Goal: Find specific page/section: Find specific page/section

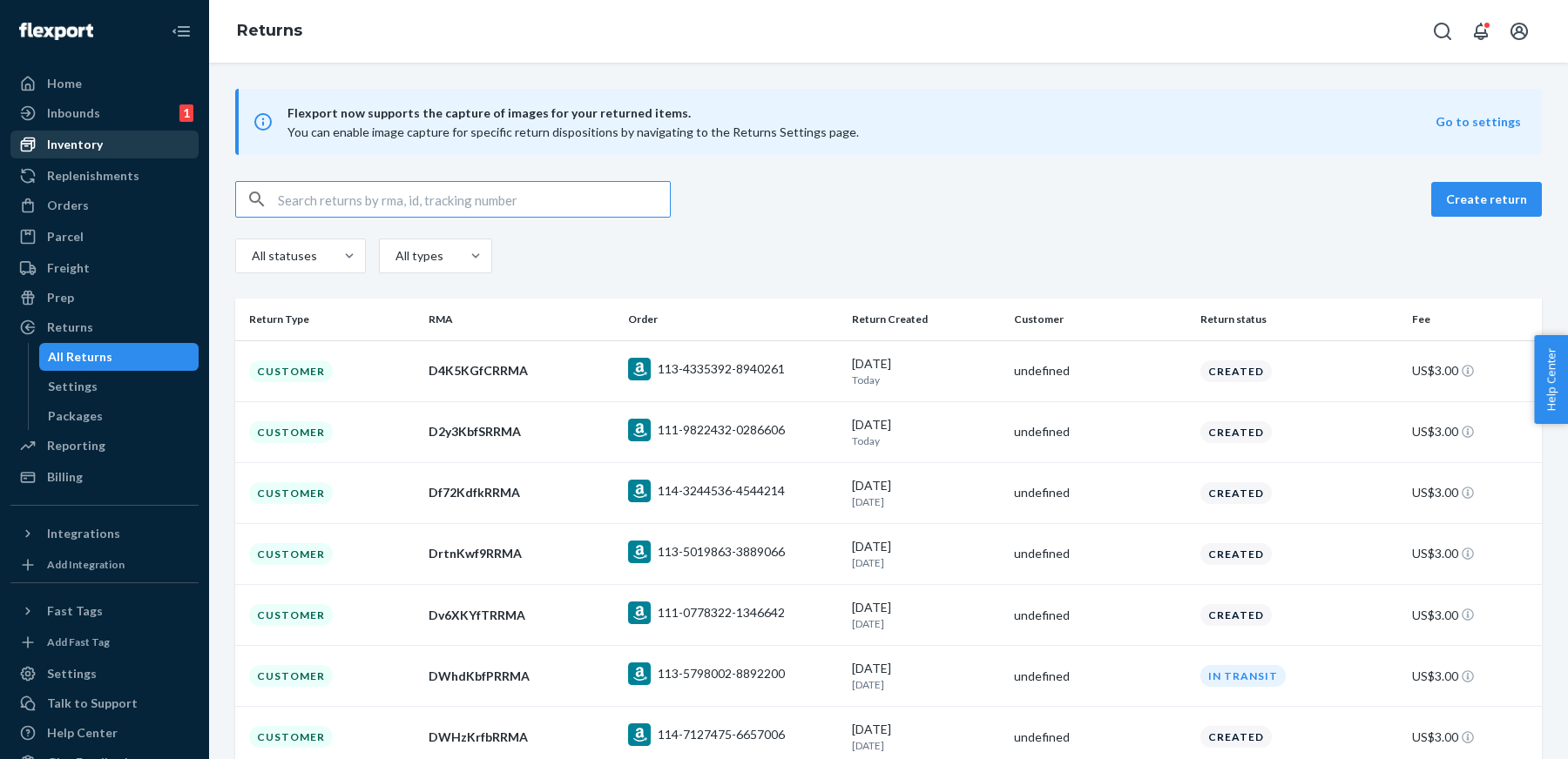
click at [122, 151] on div "Inventory" at bounding box center [104, 144] width 185 height 25
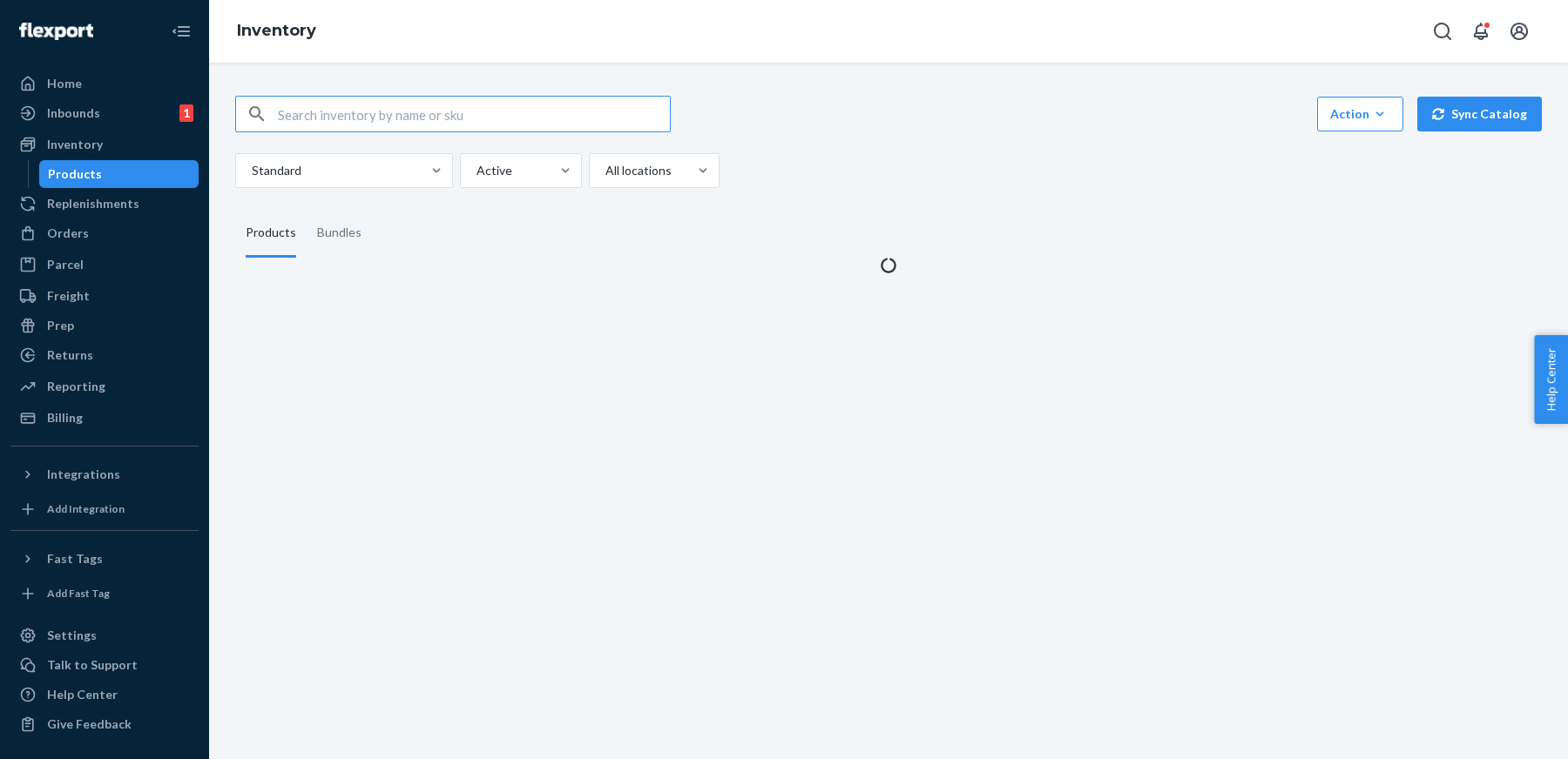
click at [492, 119] on input "text" at bounding box center [474, 114] width 392 height 35
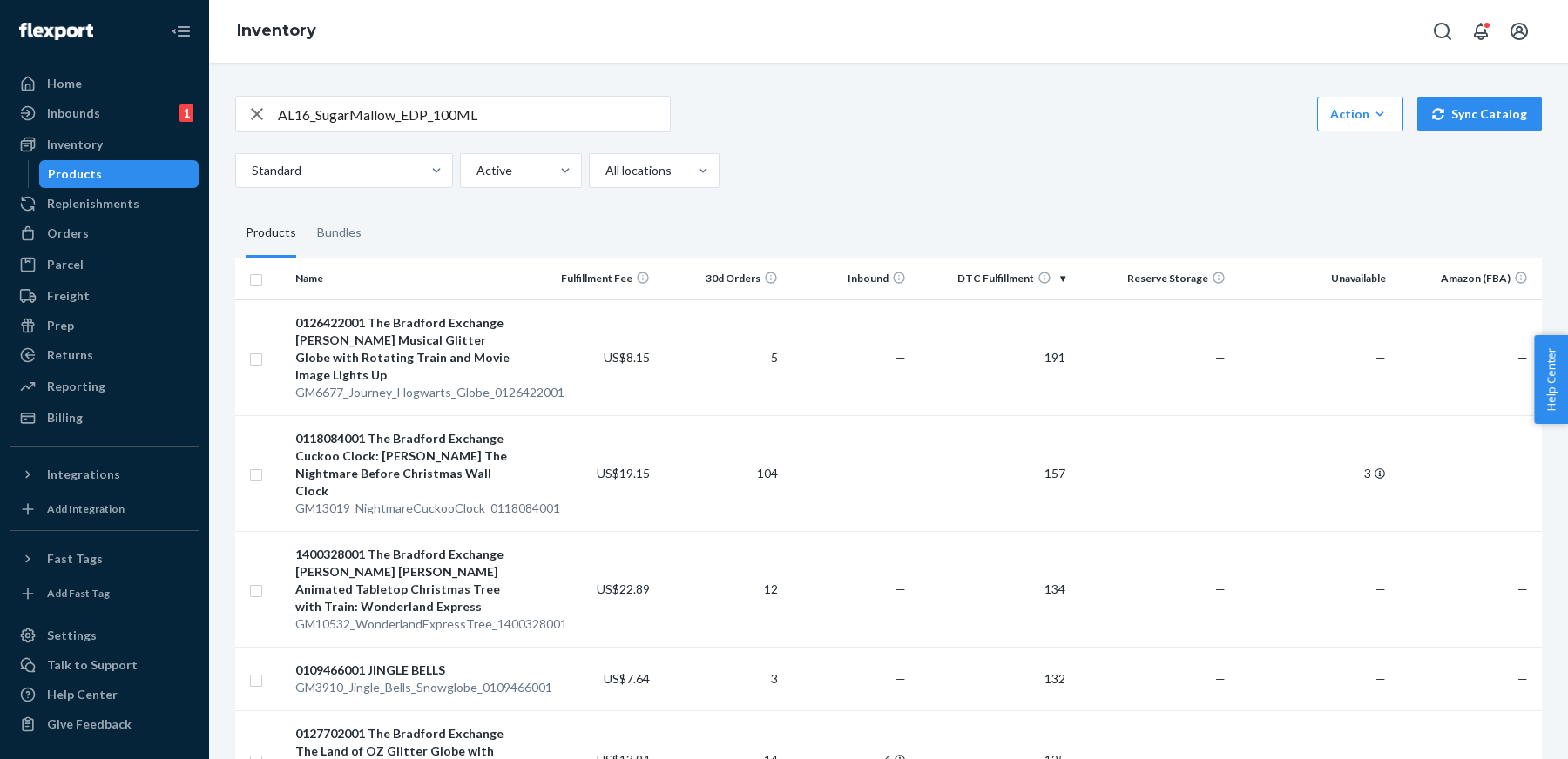
click at [532, 110] on input "AL16_SugarMallow_EDP_100ML" at bounding box center [474, 114] width 392 height 35
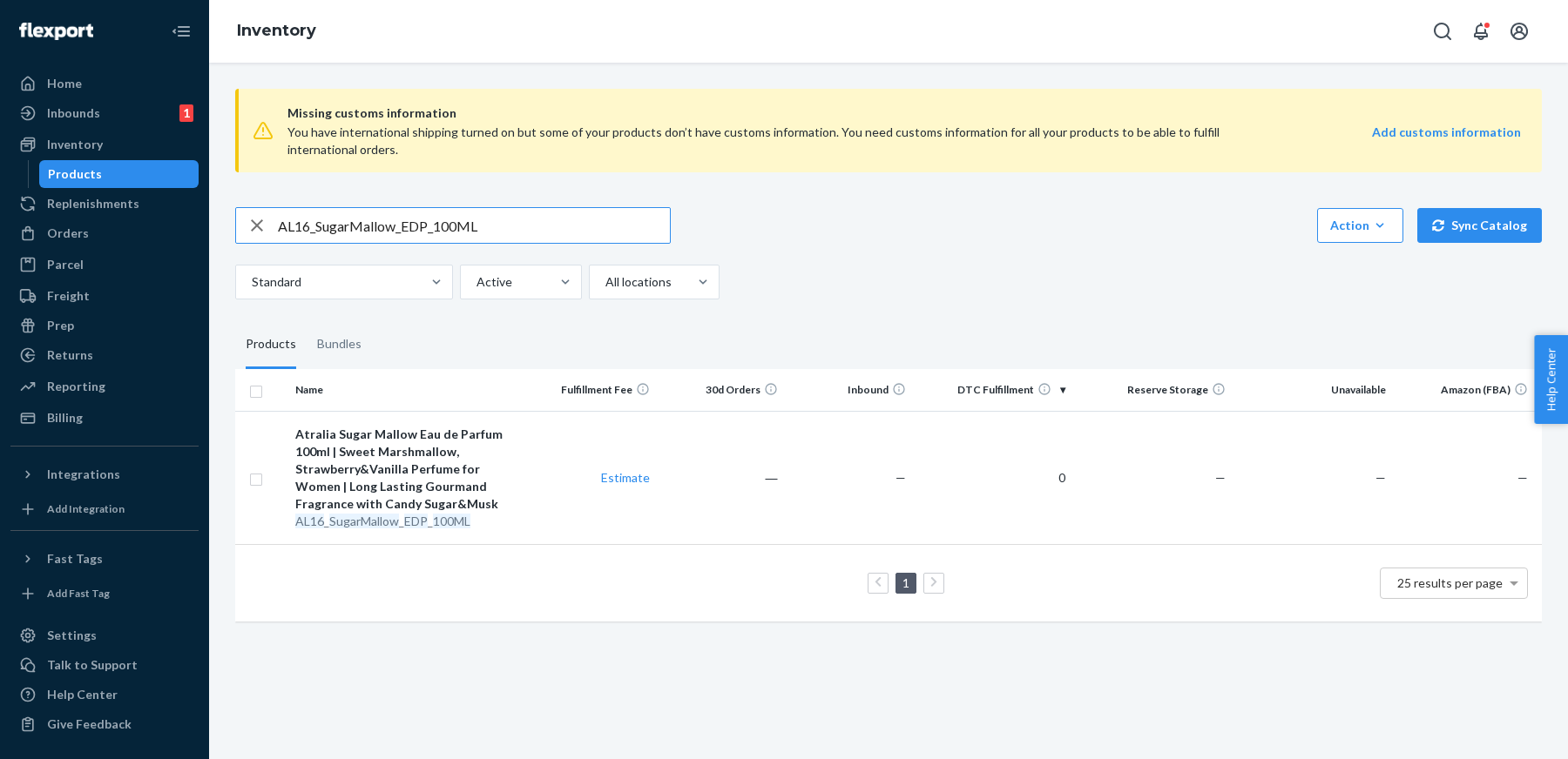
click at [432, 219] on input "AL16_SugarMallow_EDP_100ML" at bounding box center [474, 226] width 392 height 35
paste input "350_ImperialDuae"
type input "AL1350_ImperialDuae_EDP_100ML"
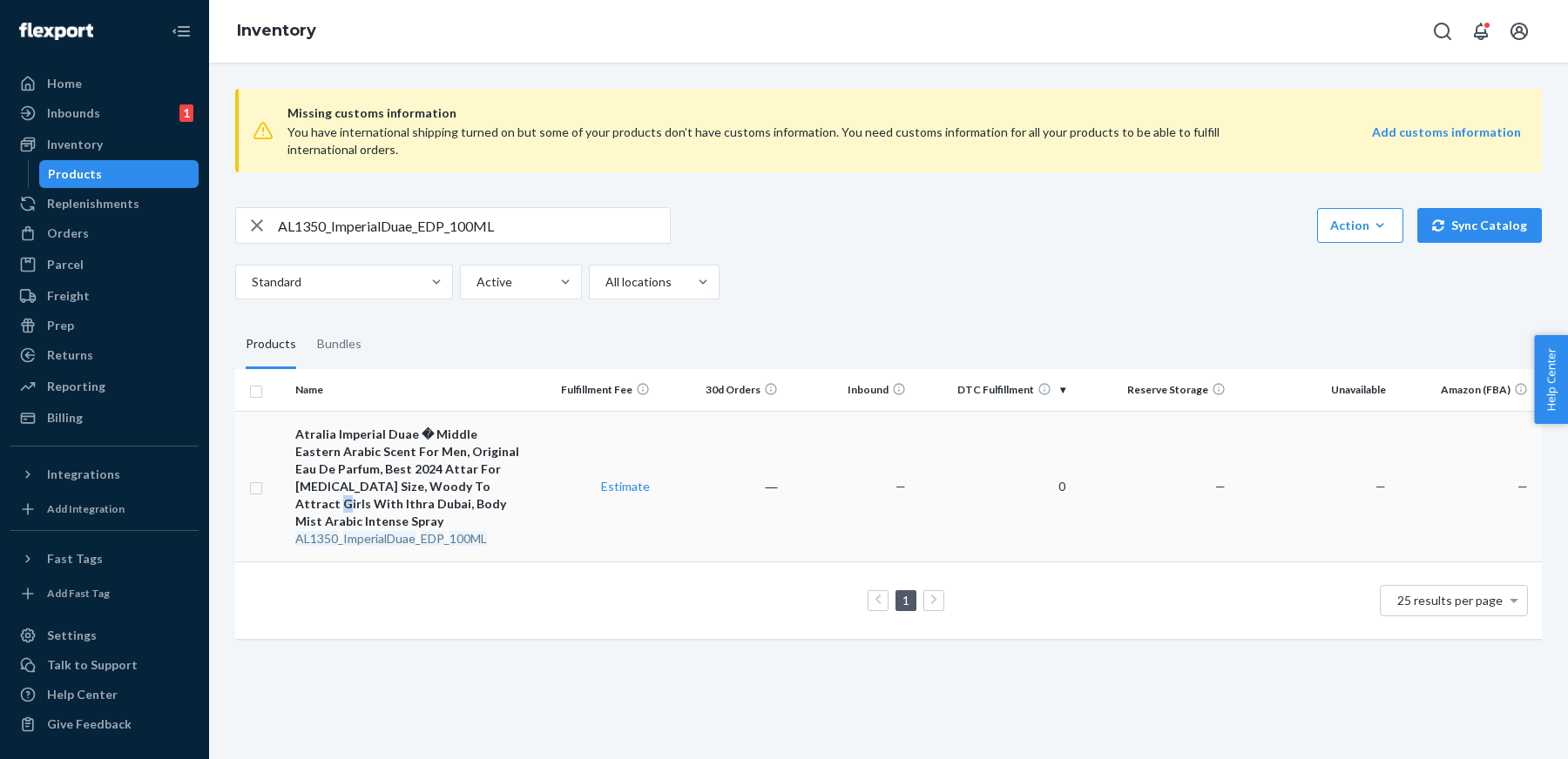
click at [432, 486] on div "Atralia Imperial Duae � Middle Eastern Arabic Scent For Men, Original Eau De Pa…" at bounding box center [409, 478] width 227 height 105
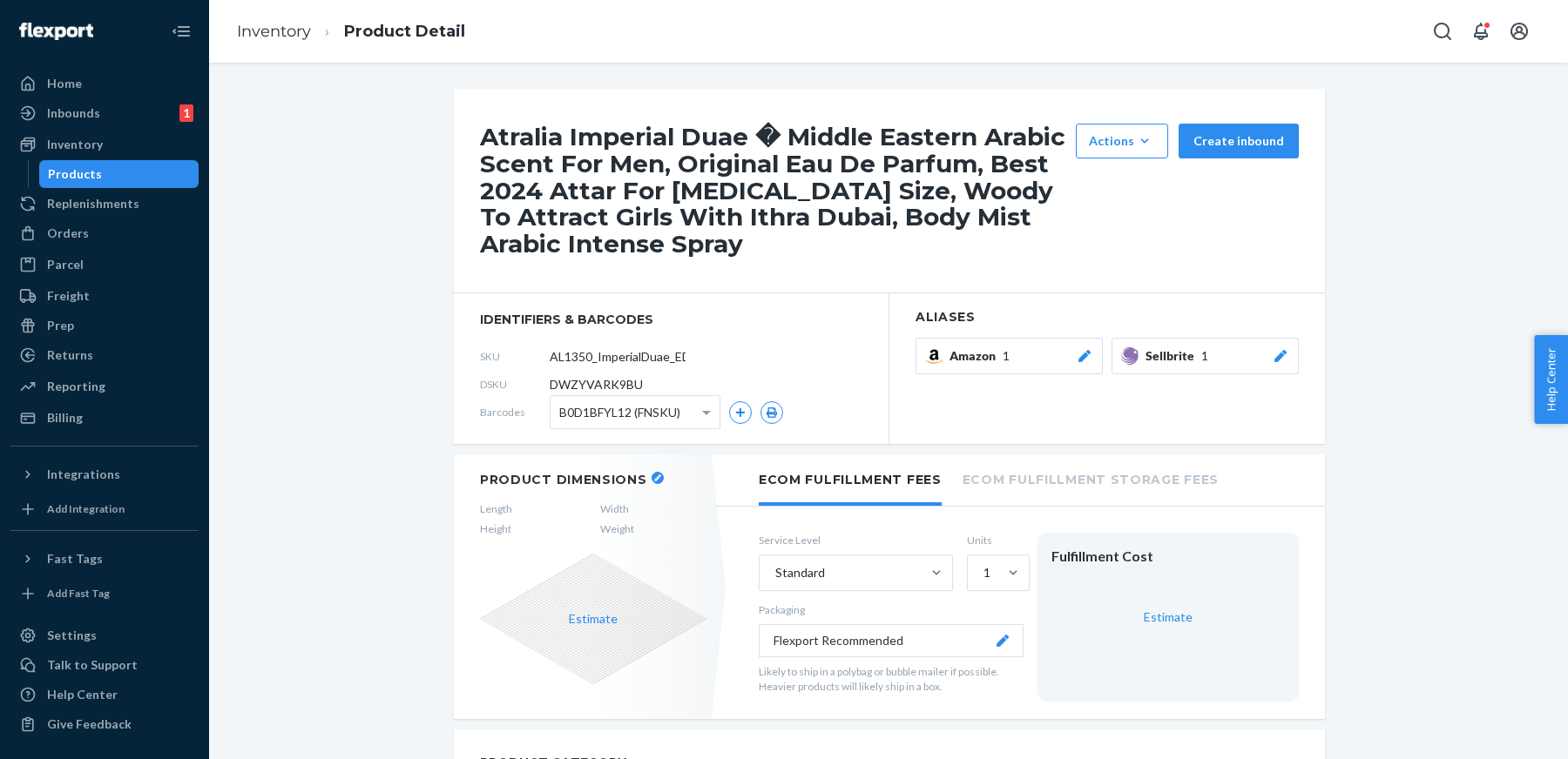
click at [1294, 348] on button "Sellbrite 1" at bounding box center [1205, 356] width 187 height 37
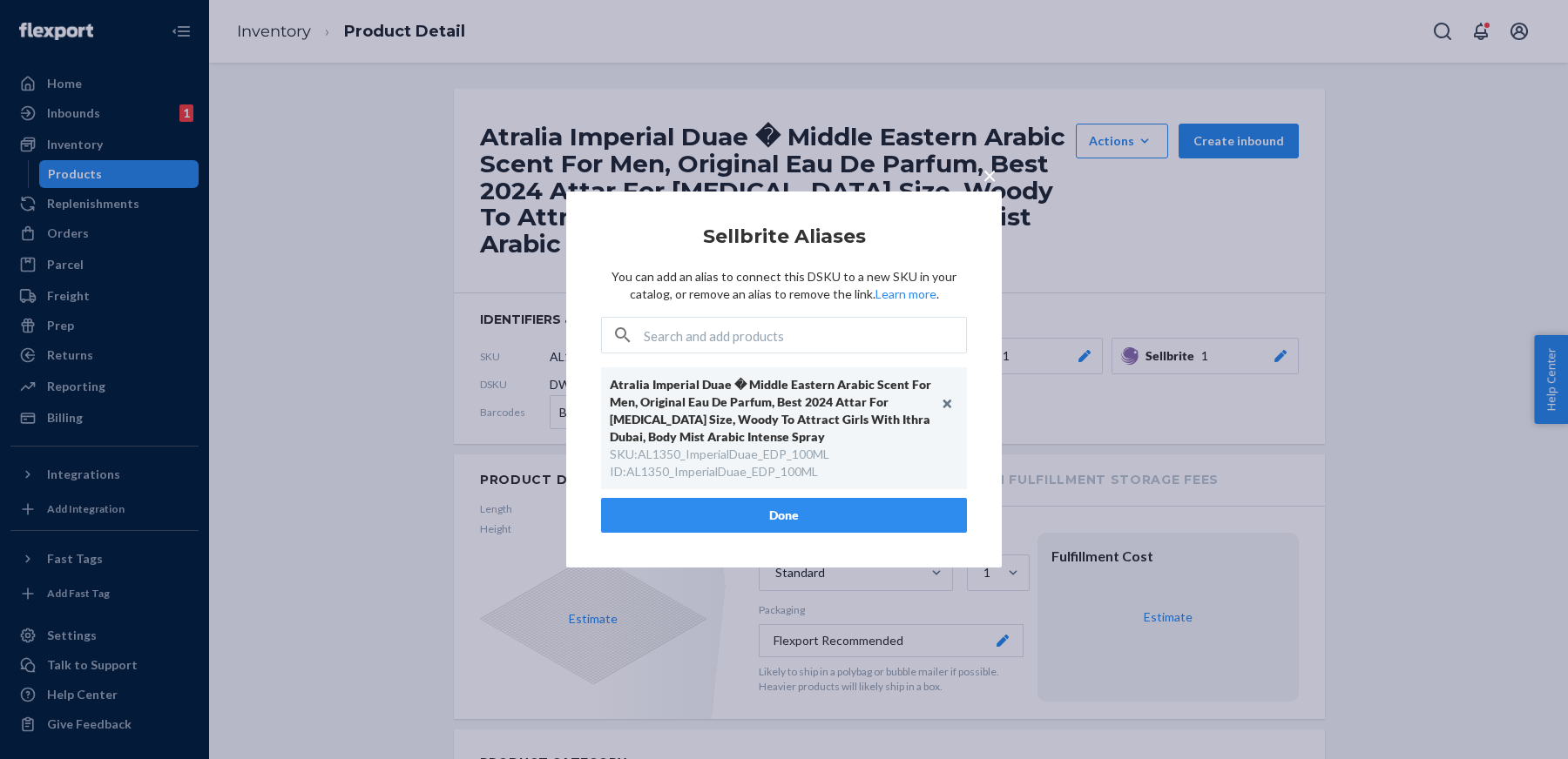
click at [1316, 351] on div "× Sellbrite Aliases You can add an alias to connect this DSKU to a new SKU in y…" at bounding box center [784, 379] width 1568 height 759
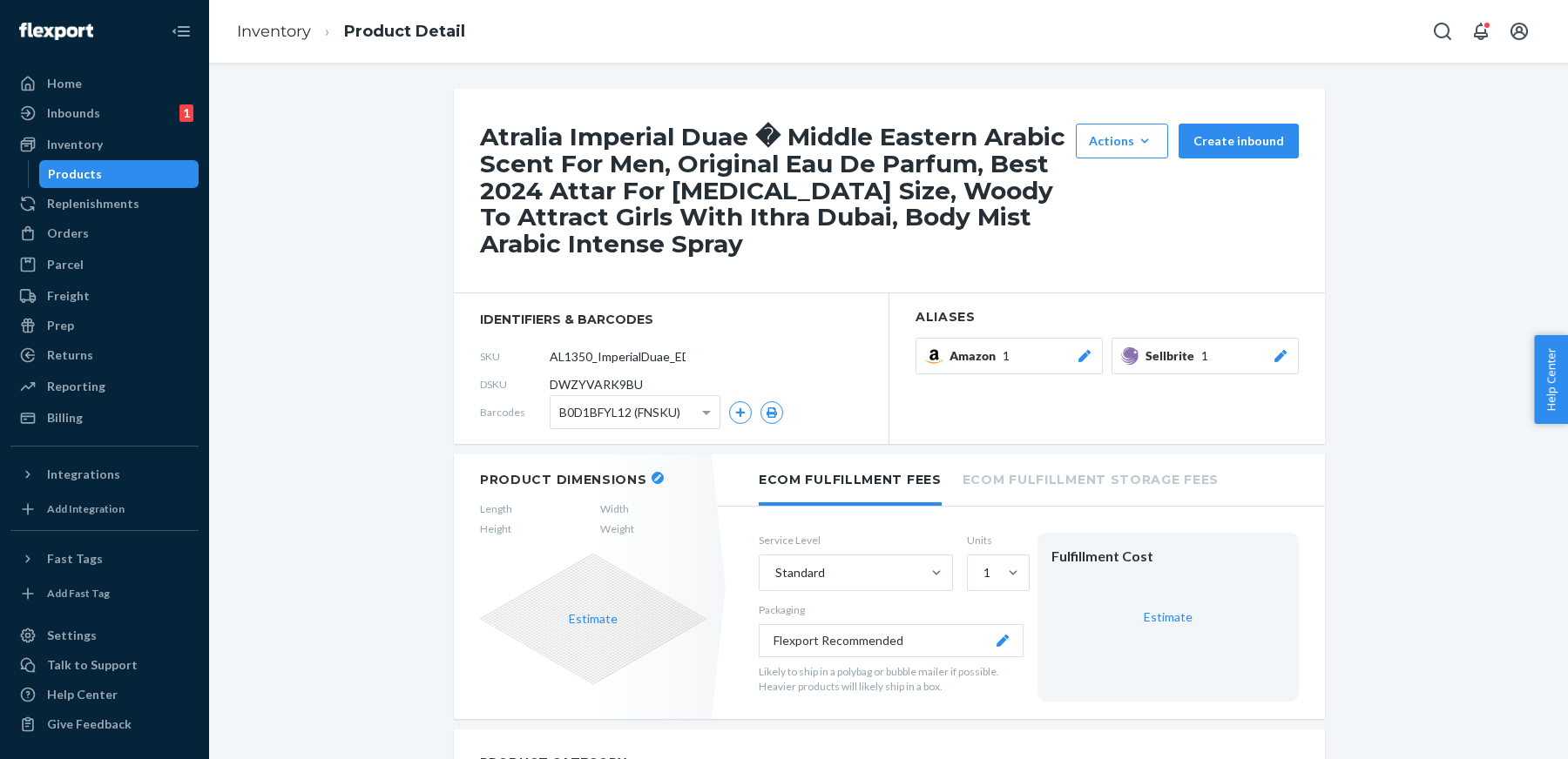
click at [1089, 347] on button "Amazon 1" at bounding box center [1009, 356] width 187 height 37
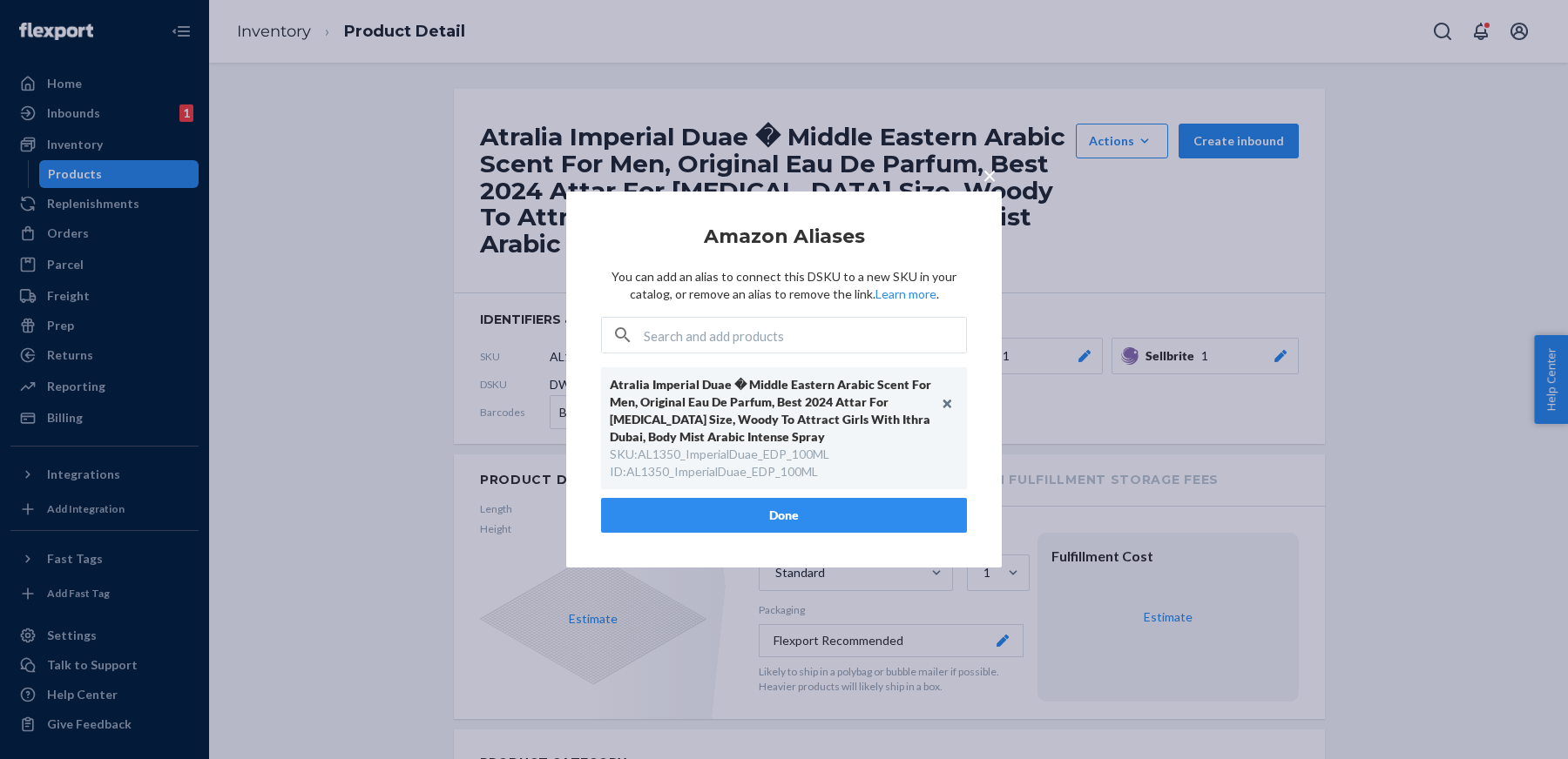
click at [1406, 353] on div "× Amazon Aliases You can add an alias to connect this DSKU to a new SKU in your…" at bounding box center [784, 379] width 1568 height 759
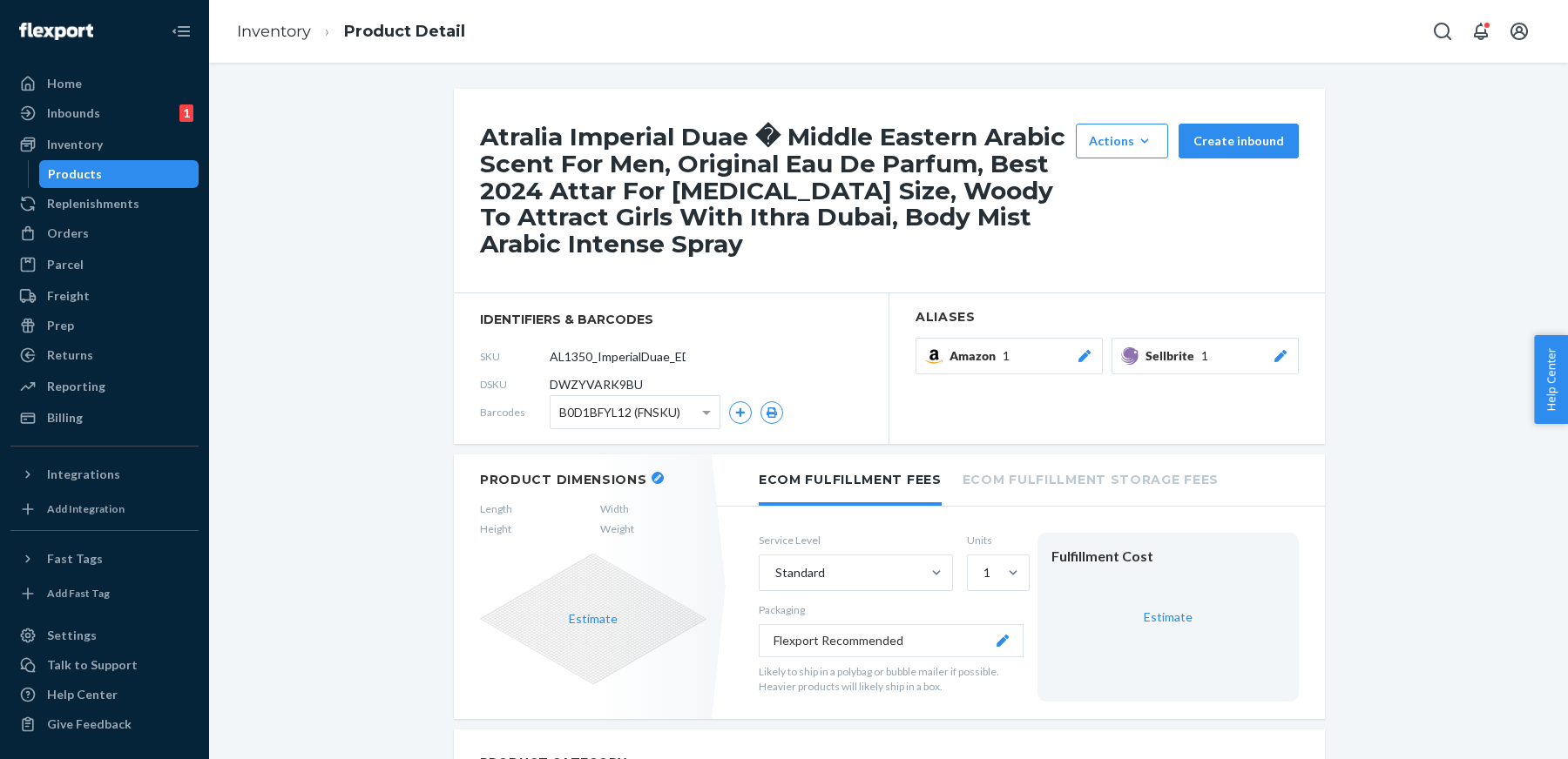
click at [257, 49] on ol "Inventory Product Detail" at bounding box center [351, 32] width 256 height 51
click at [268, 36] on link "Inventory" at bounding box center [274, 31] width 74 height 19
